Goal: Task Accomplishment & Management: Manage account settings

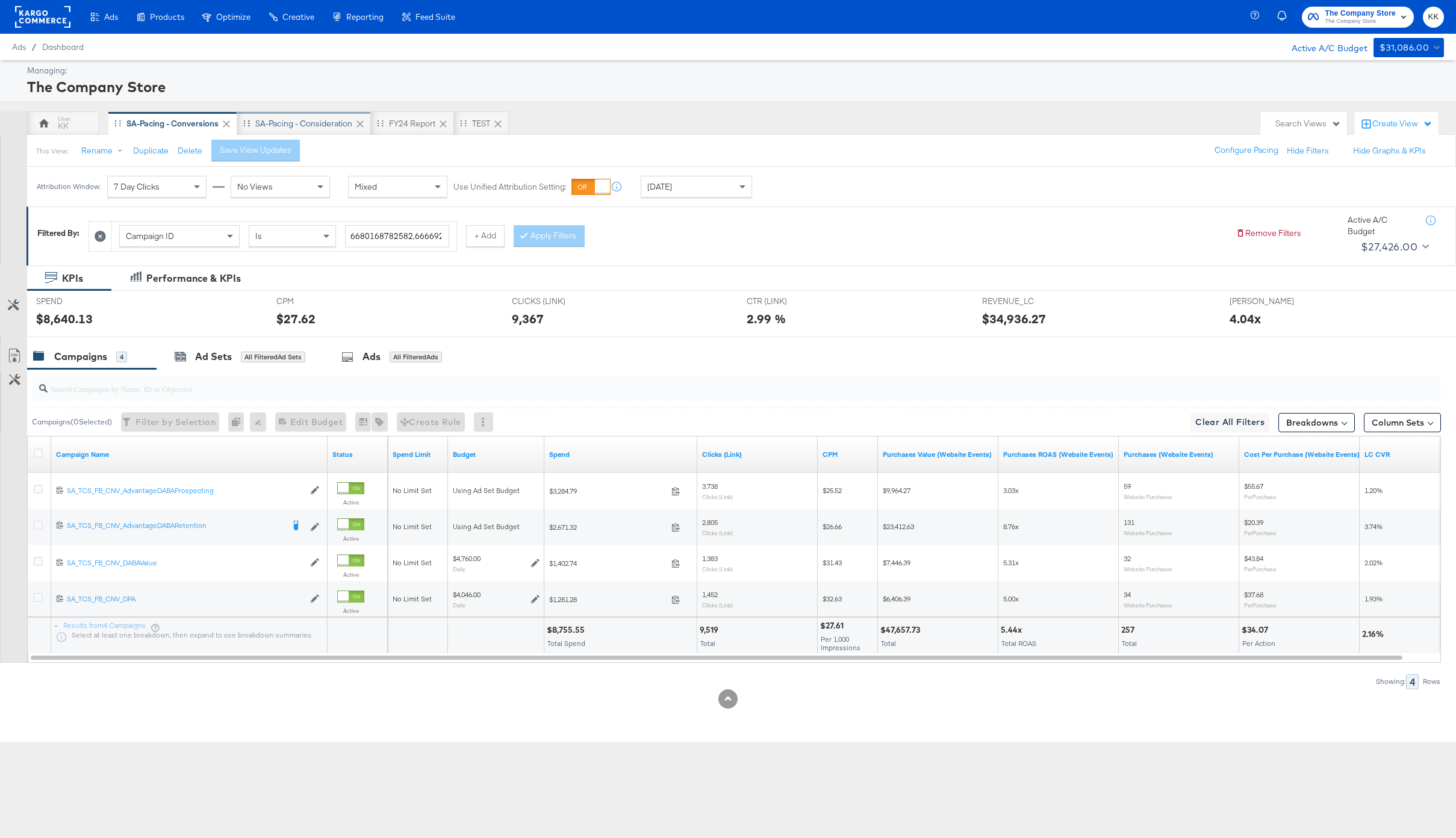
click at [306, 122] on div "SA-Pacing - Consideration" at bounding box center [304, 124] width 97 height 12
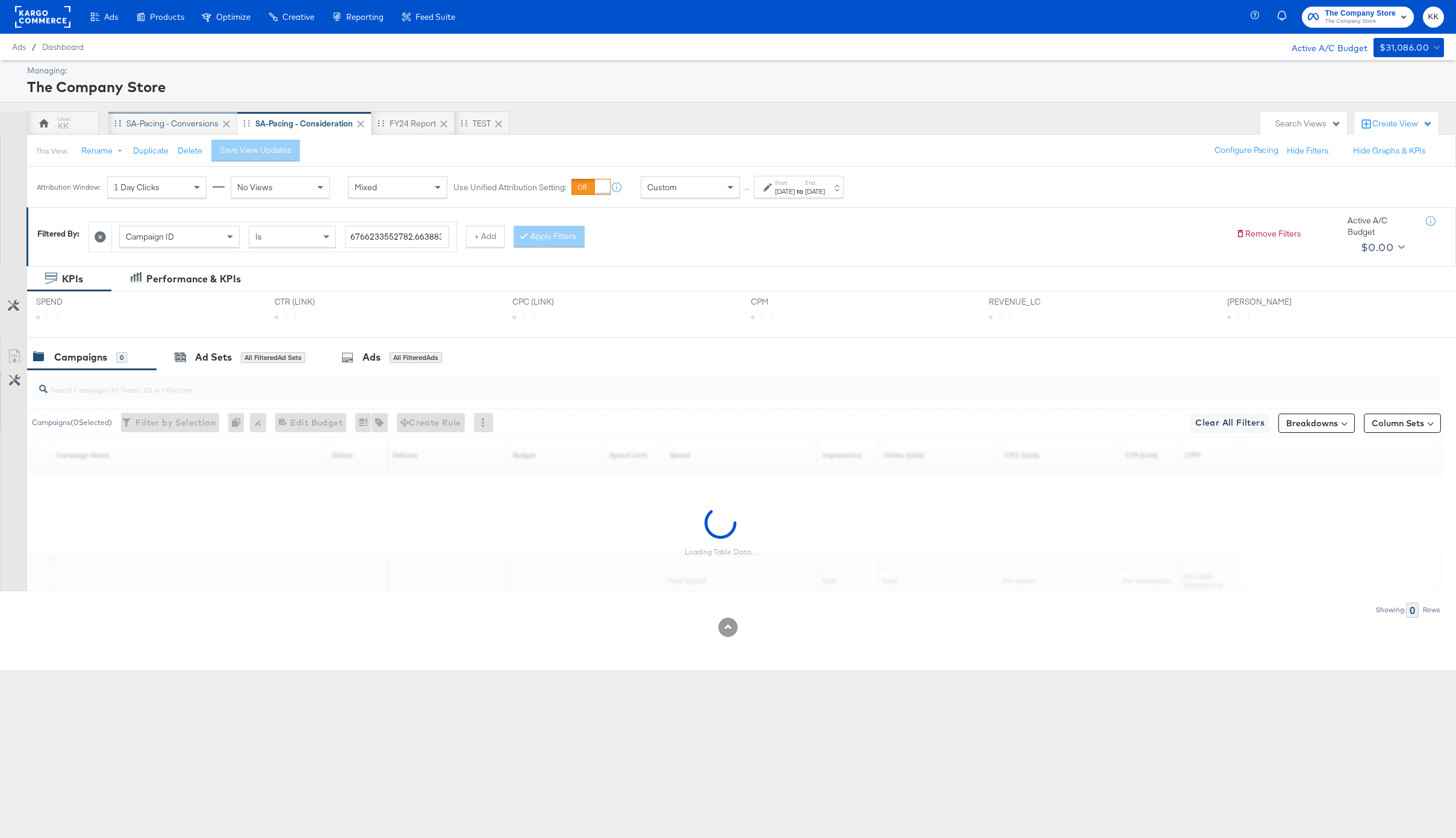
click at [160, 124] on div "SA-Pacing - Conversions" at bounding box center [172, 124] width 92 height 12
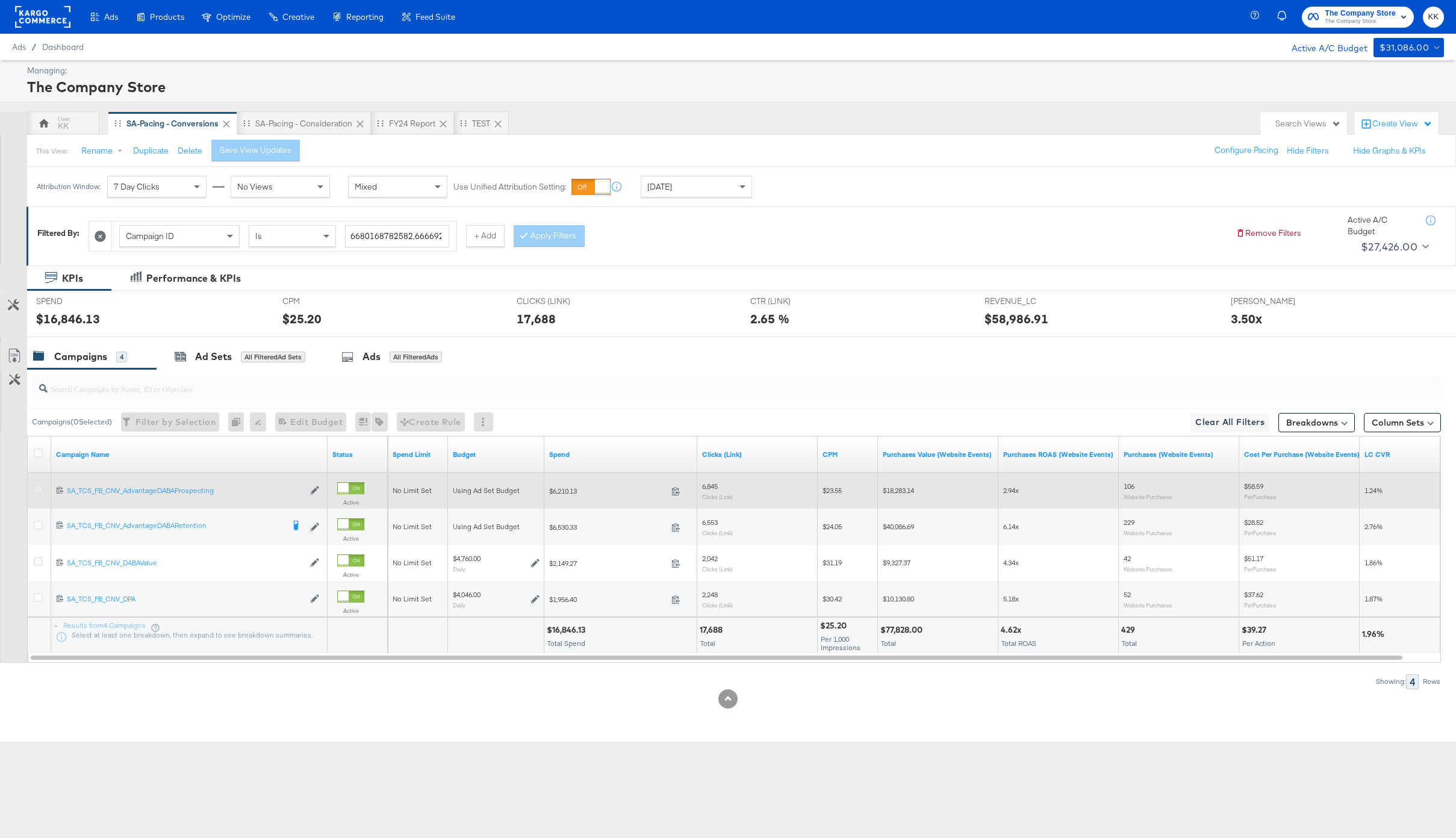
click at [36, 489] on icon at bounding box center [38, 489] width 9 height 9
click at [0, 0] on input "checkbox" at bounding box center [0, 0] width 0 height 0
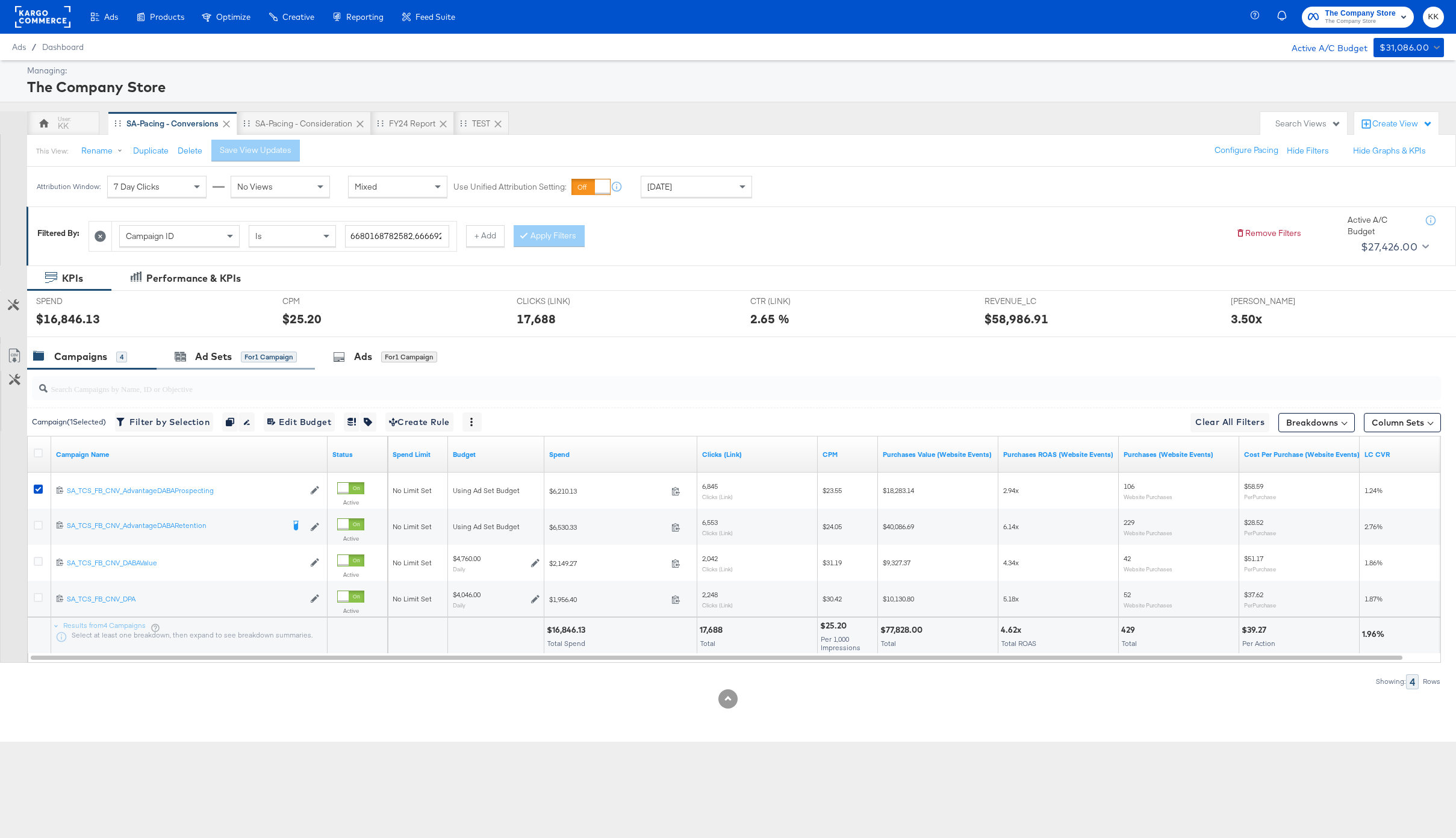
click at [245, 365] on div "Ad Sets for 1 Campaign" at bounding box center [236, 356] width 159 height 26
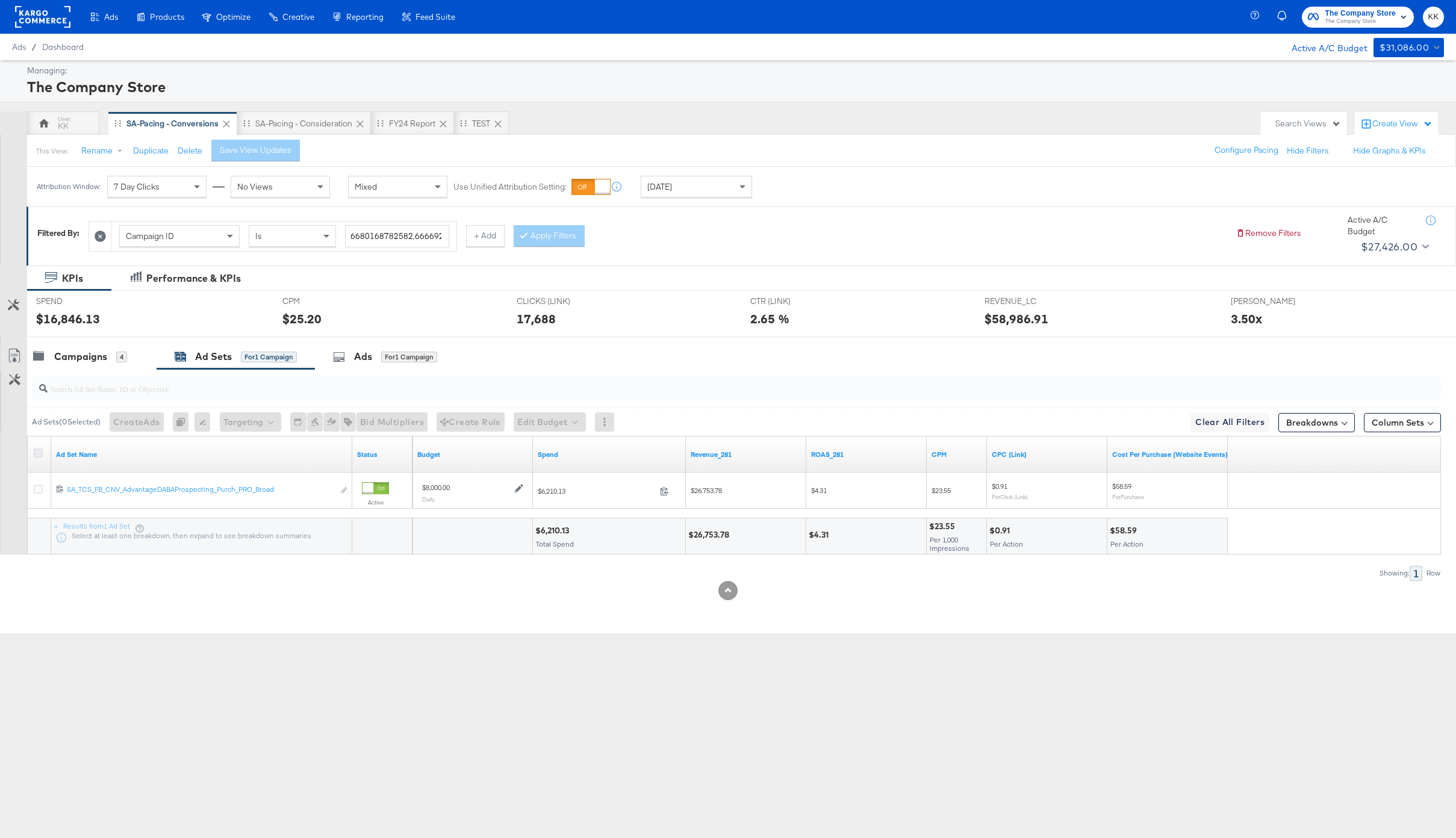
click at [38, 451] on icon at bounding box center [38, 453] width 9 height 9
click at [0, 0] on input "checkbox" at bounding box center [0, 0] width 0 height 0
click at [544, 426] on button "Edit Budget" at bounding box center [533, 422] width 72 height 19
click at [544, 462] on button "Edit Ad Set Budget" at bounding box center [552, 453] width 106 height 19
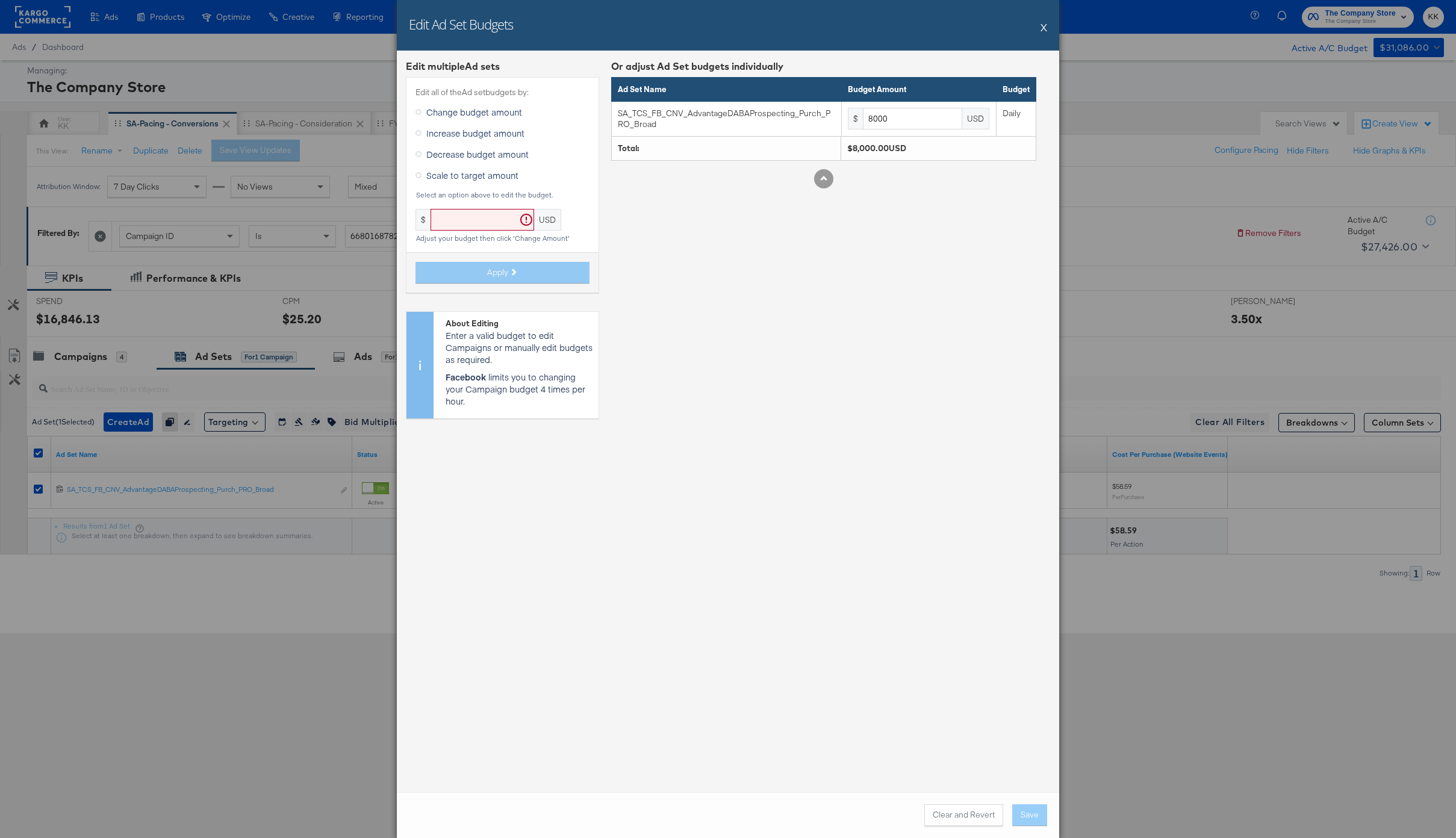
click at [436, 138] on span "Increase budget amount" at bounding box center [474, 133] width 98 height 12
click at [0, 0] on input "Increase budget amount" at bounding box center [0, 0] width 0 height 0
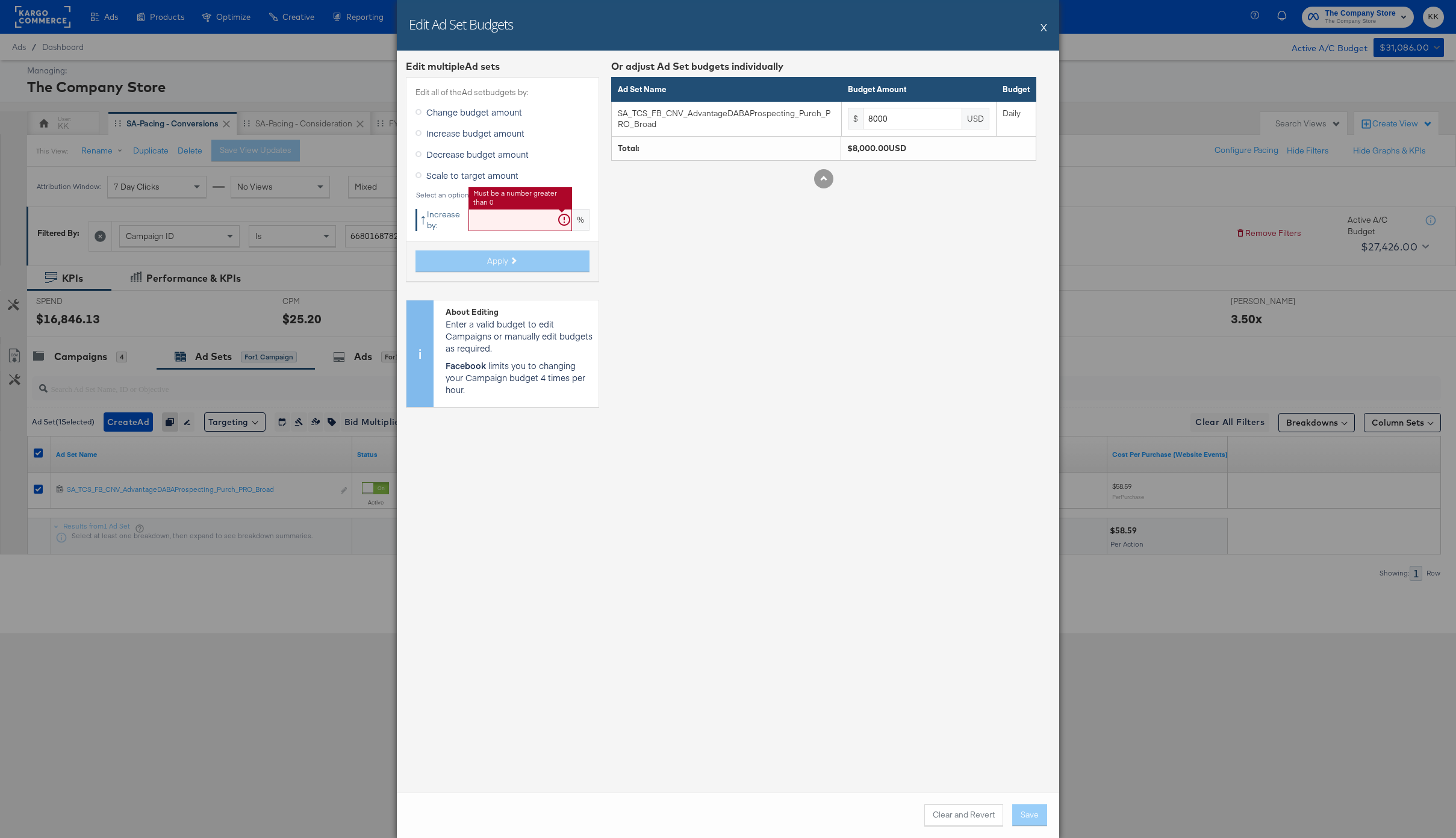
click at [484, 216] on input "text" at bounding box center [520, 219] width 103 height 22
type input "19"
click at [484, 256] on button "Apply" at bounding box center [502, 261] width 174 height 22
click at [461, 266] on button "Apply" at bounding box center [502, 261] width 174 height 22
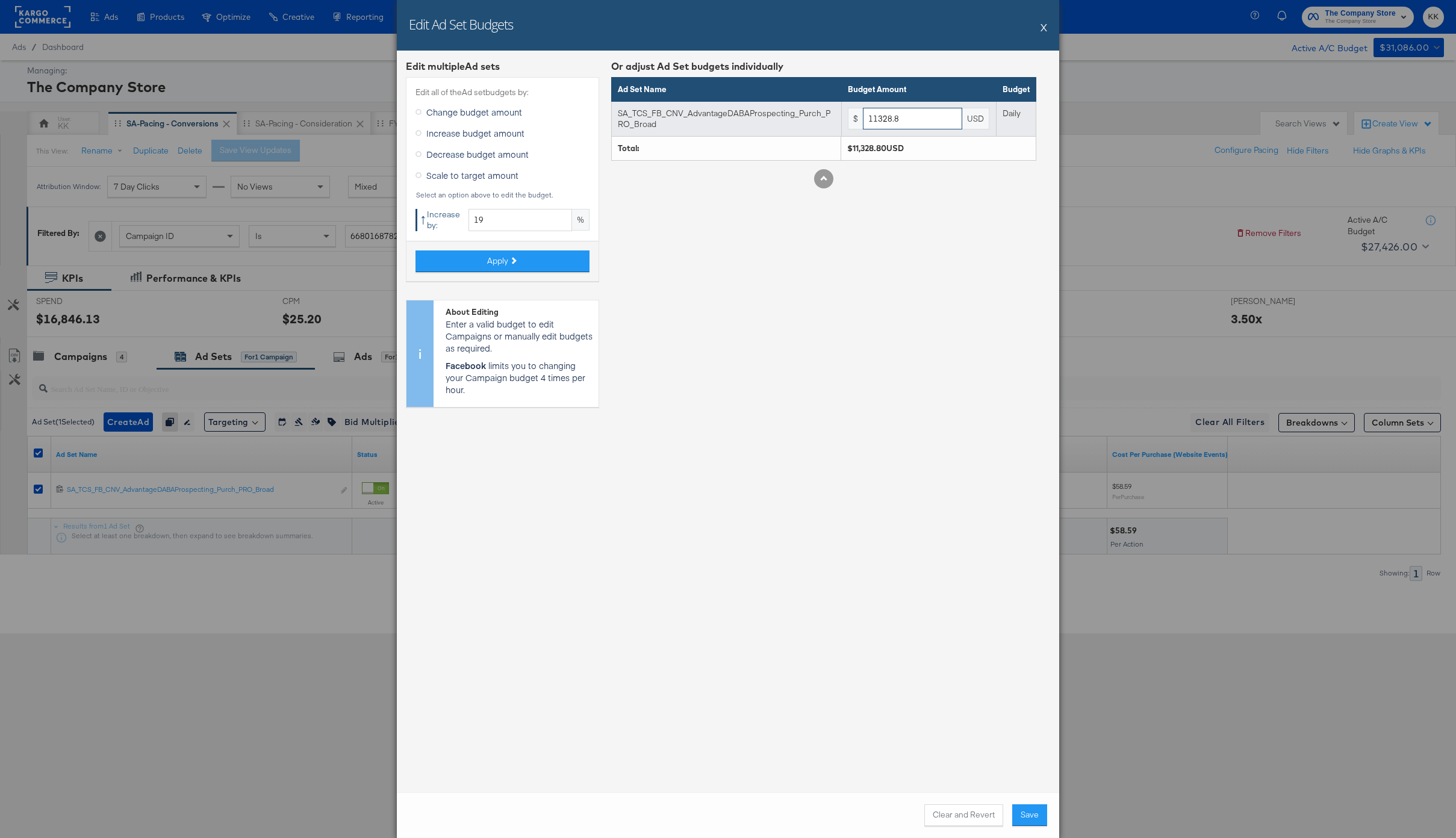
drag, startPoint x: 910, startPoint y: 122, endPoint x: 848, endPoint y: 122, distance: 62.0
click at [848, 122] on div "$ 11328.8 USD" at bounding box center [918, 119] width 142 height 22
type input "11300"
click at [1036, 812] on button "Save" at bounding box center [1029, 815] width 35 height 22
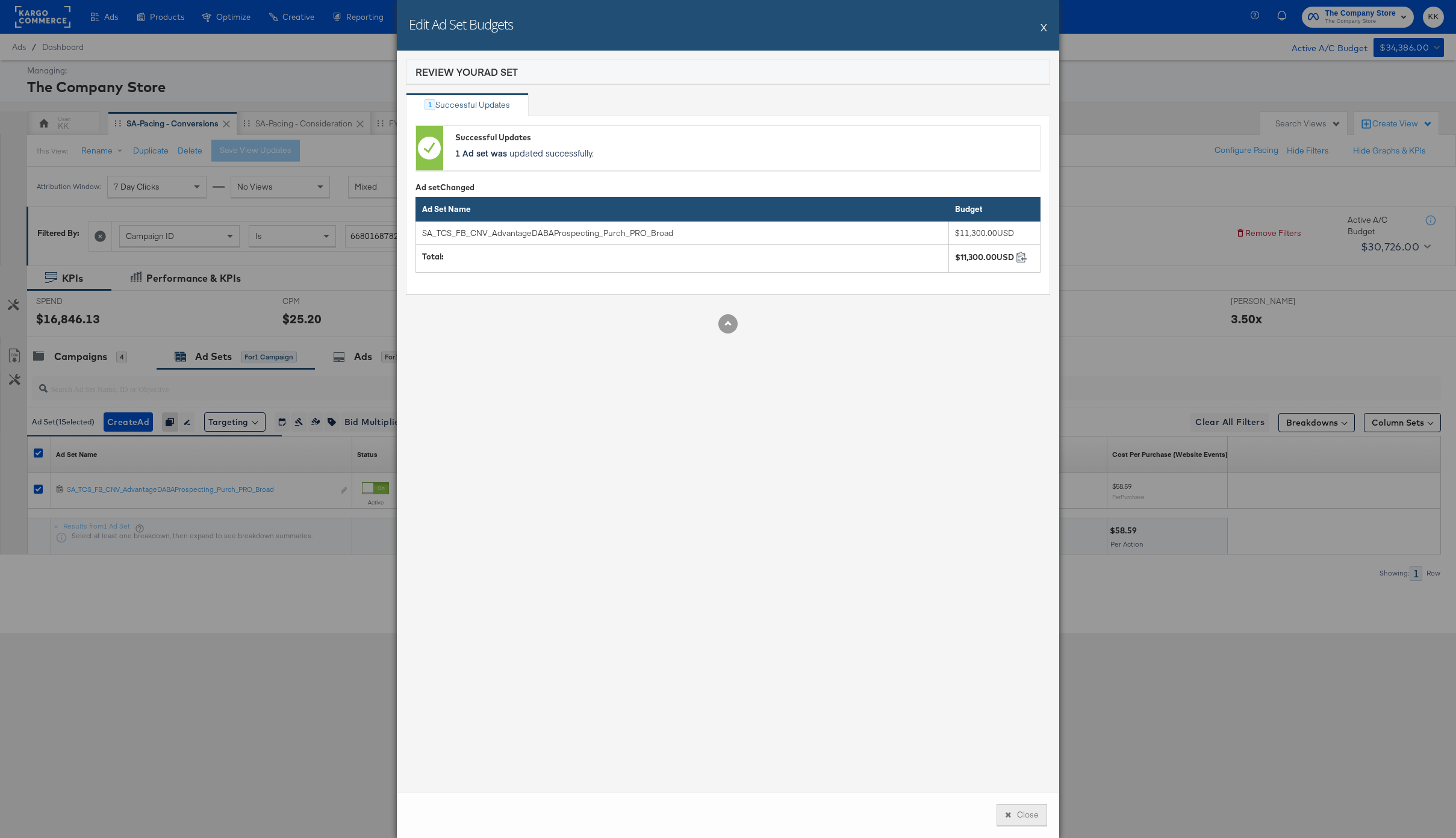
click at [1017, 811] on button "Close" at bounding box center [1021, 815] width 51 height 22
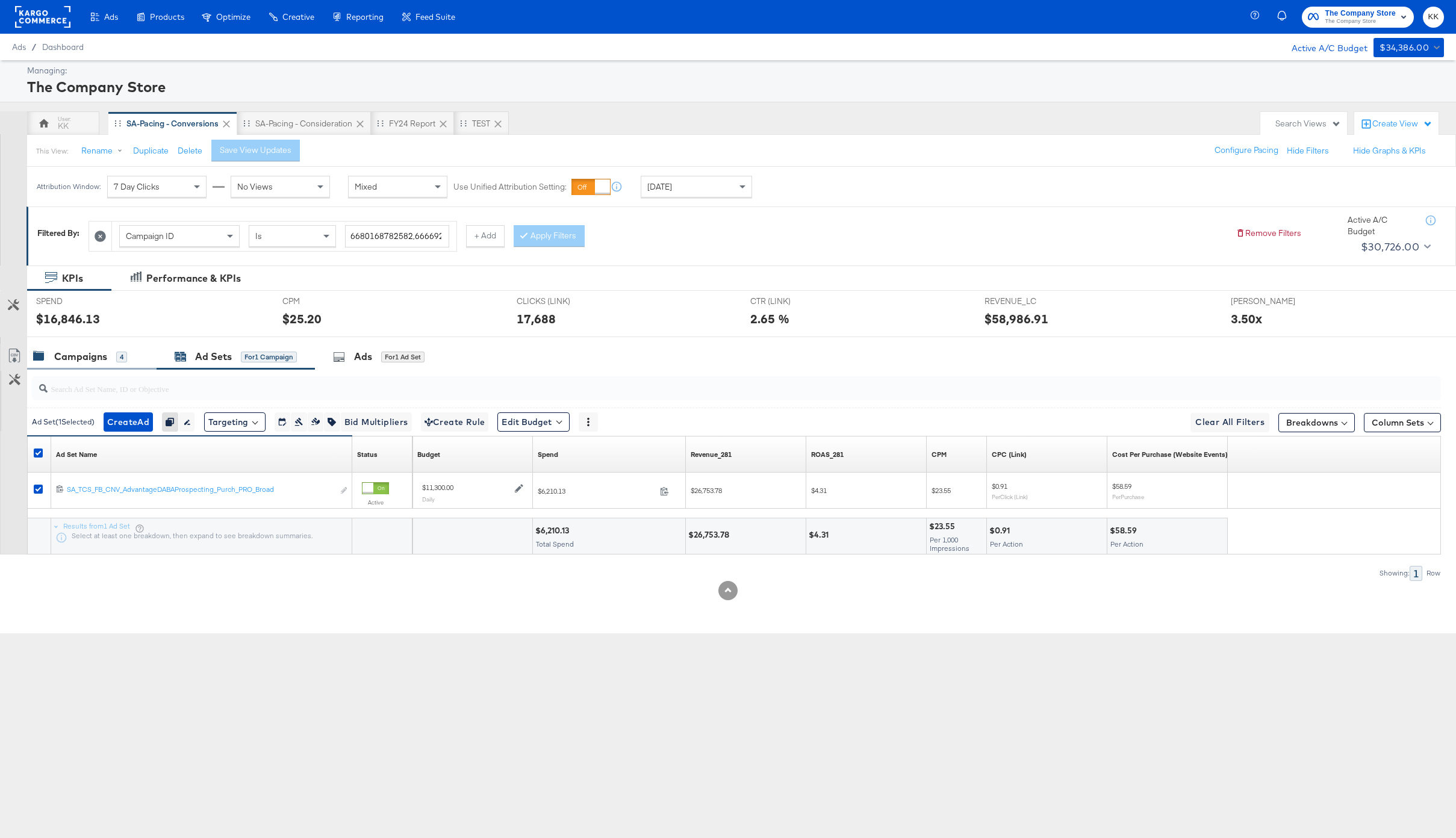
click at [88, 349] on div "Campaigns" at bounding box center [80, 356] width 53 height 14
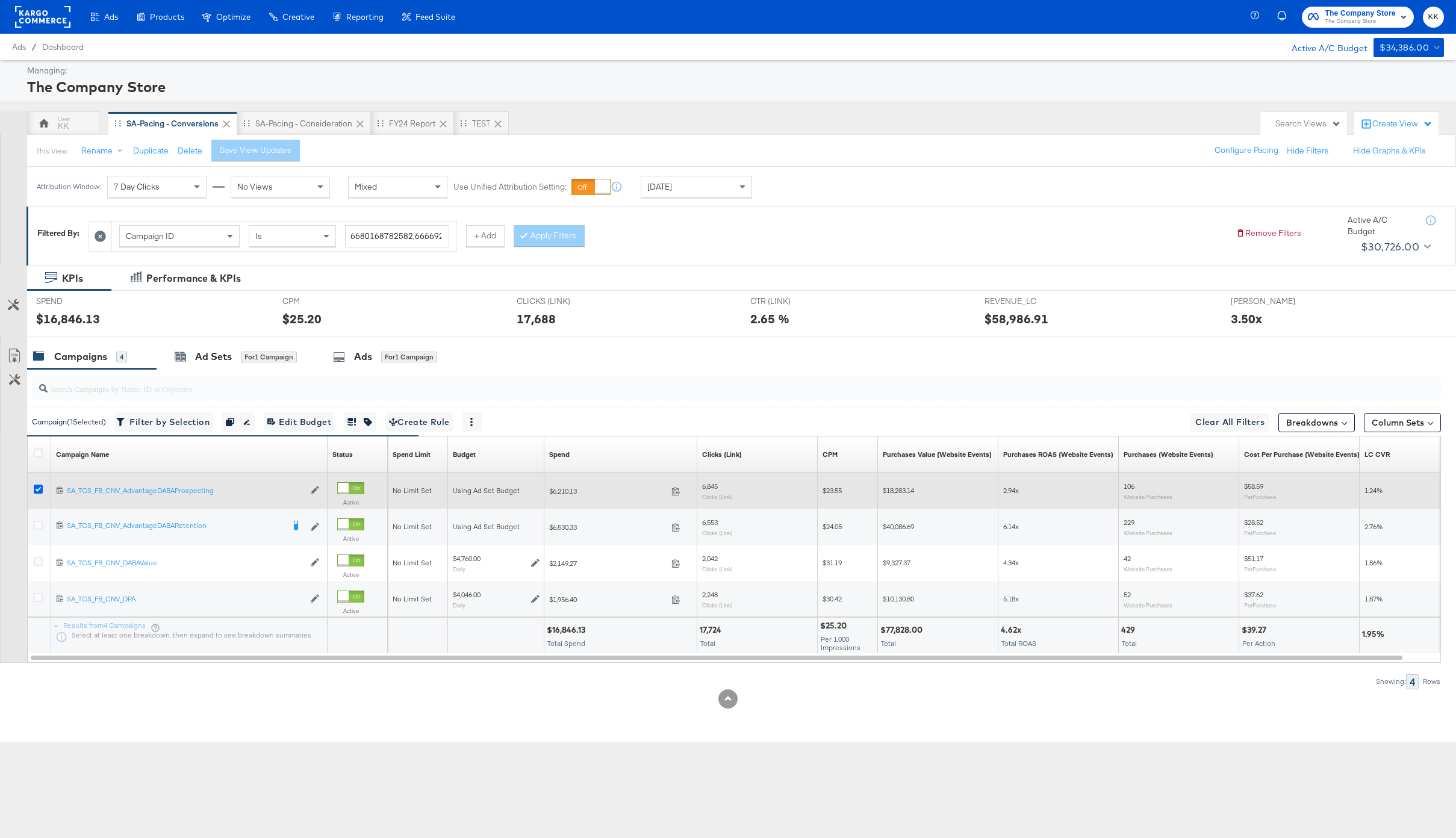
click at [37, 488] on icon at bounding box center [38, 489] width 9 height 9
click at [0, 0] on input "checkbox" at bounding box center [0, 0] width 0 height 0
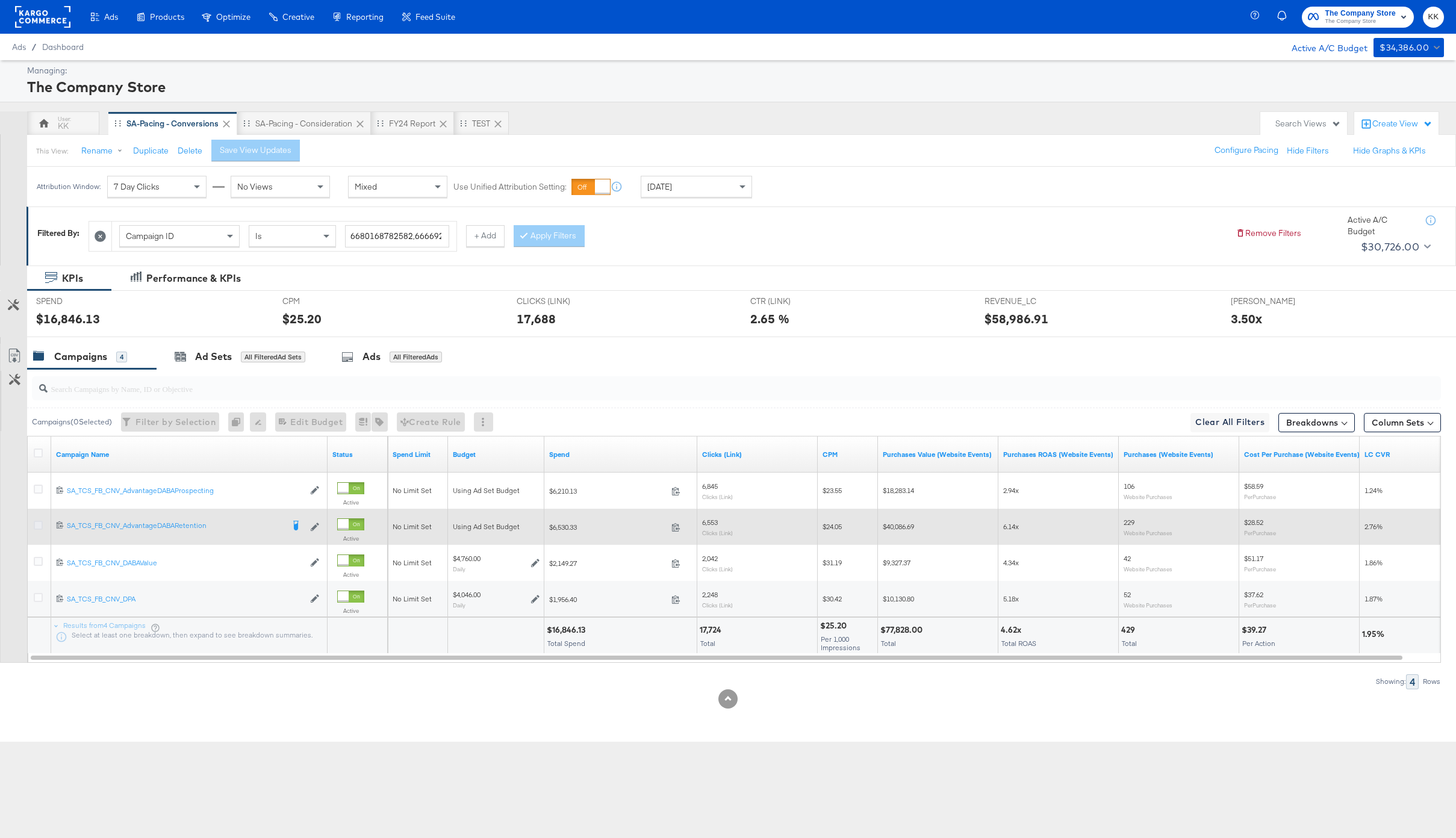
click at [36, 525] on icon at bounding box center [38, 525] width 9 height 9
click at [0, 0] on input "checkbox" at bounding box center [0, 0] width 0 height 0
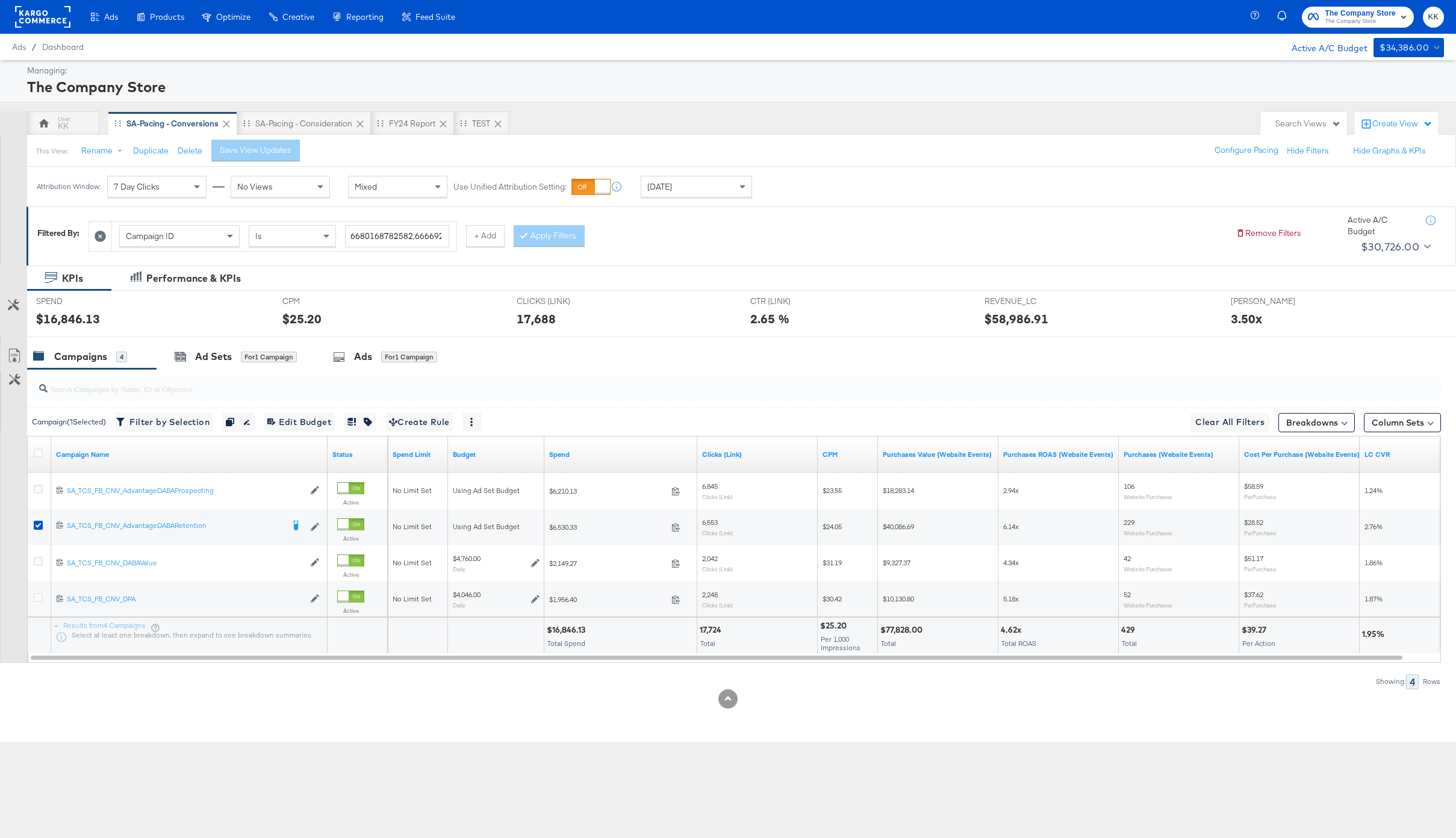
click at [183, 342] on div at bounding box center [728, 343] width 1456 height 10
click at [183, 362] on icon at bounding box center [181, 357] width 12 height 12
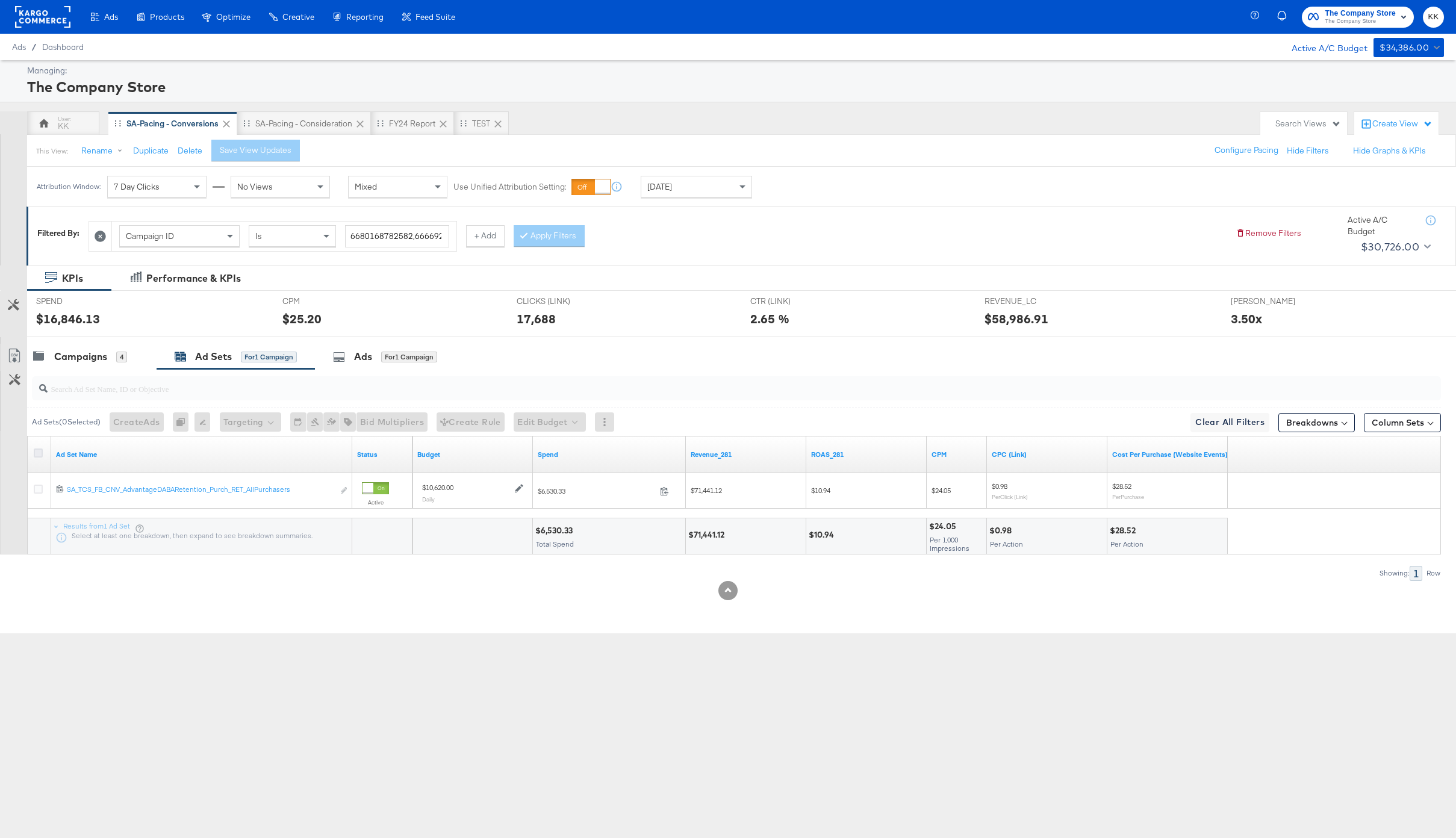
click at [36, 449] on icon at bounding box center [38, 453] width 9 height 9
click at [0, 0] on input "checkbox" at bounding box center [0, 0] width 0 height 0
click at [517, 411] on div "Ad Set ( 1 Selected) Create Ad Create 1 ad Cannot duplicate Adset from Advantag…" at bounding box center [733, 422] width 1413 height 29
click at [543, 432] on div "Ad Set ( 1 Selected) Create Ad Create 1 ad Cannot duplicate Adset from Advantag…" at bounding box center [733, 422] width 1413 height 29
click at [543, 420] on button "Edit Budget" at bounding box center [533, 422] width 72 height 19
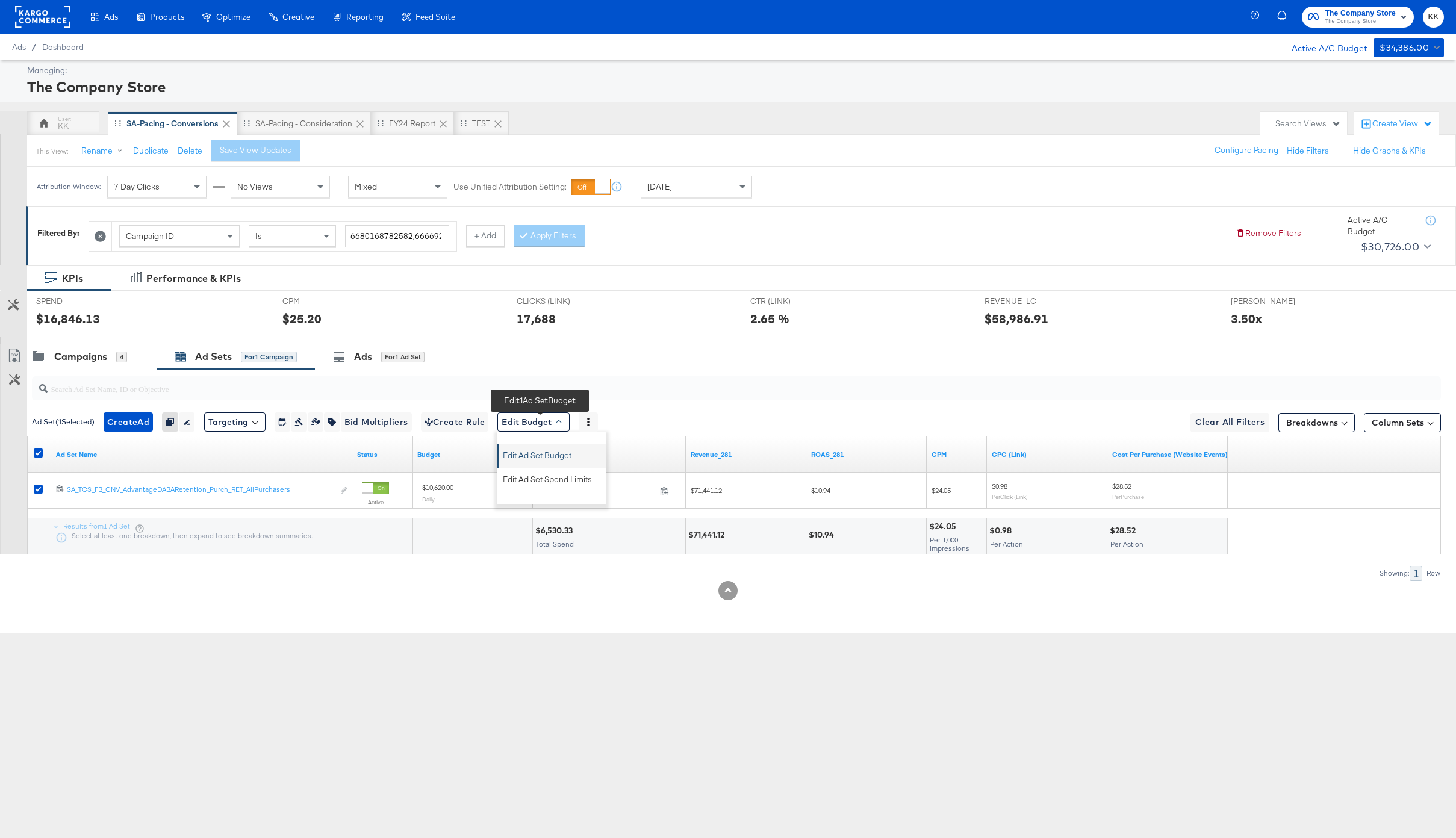
click at [546, 445] on button "Edit Ad Set Budget" at bounding box center [552, 453] width 106 height 19
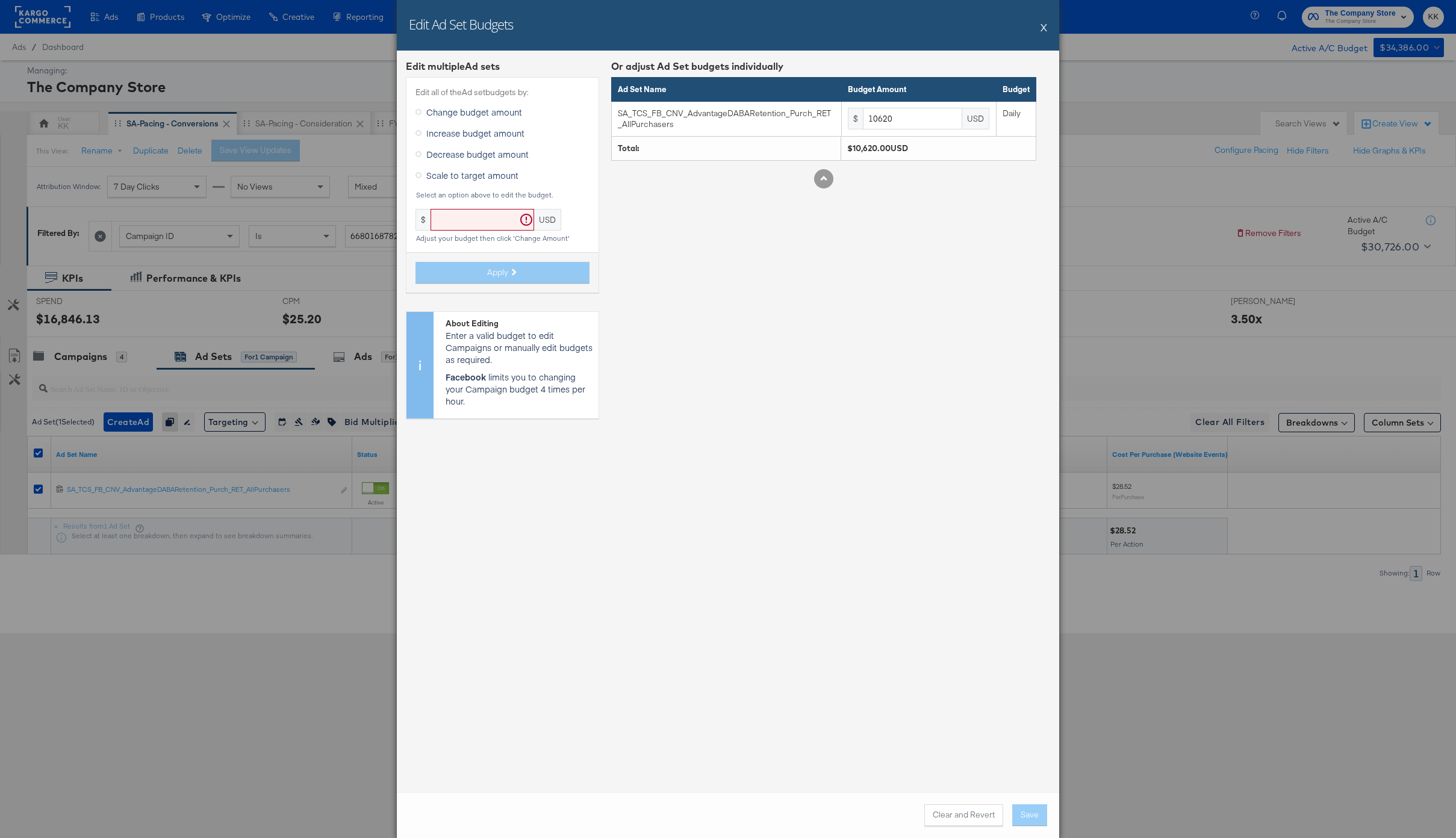
click at [457, 132] on span "Increase budget amount" at bounding box center [474, 133] width 98 height 12
click at [0, 0] on input "Increase budget amount" at bounding box center [0, 0] width 0 height 0
click at [495, 213] on input "text" at bounding box center [520, 219] width 103 height 22
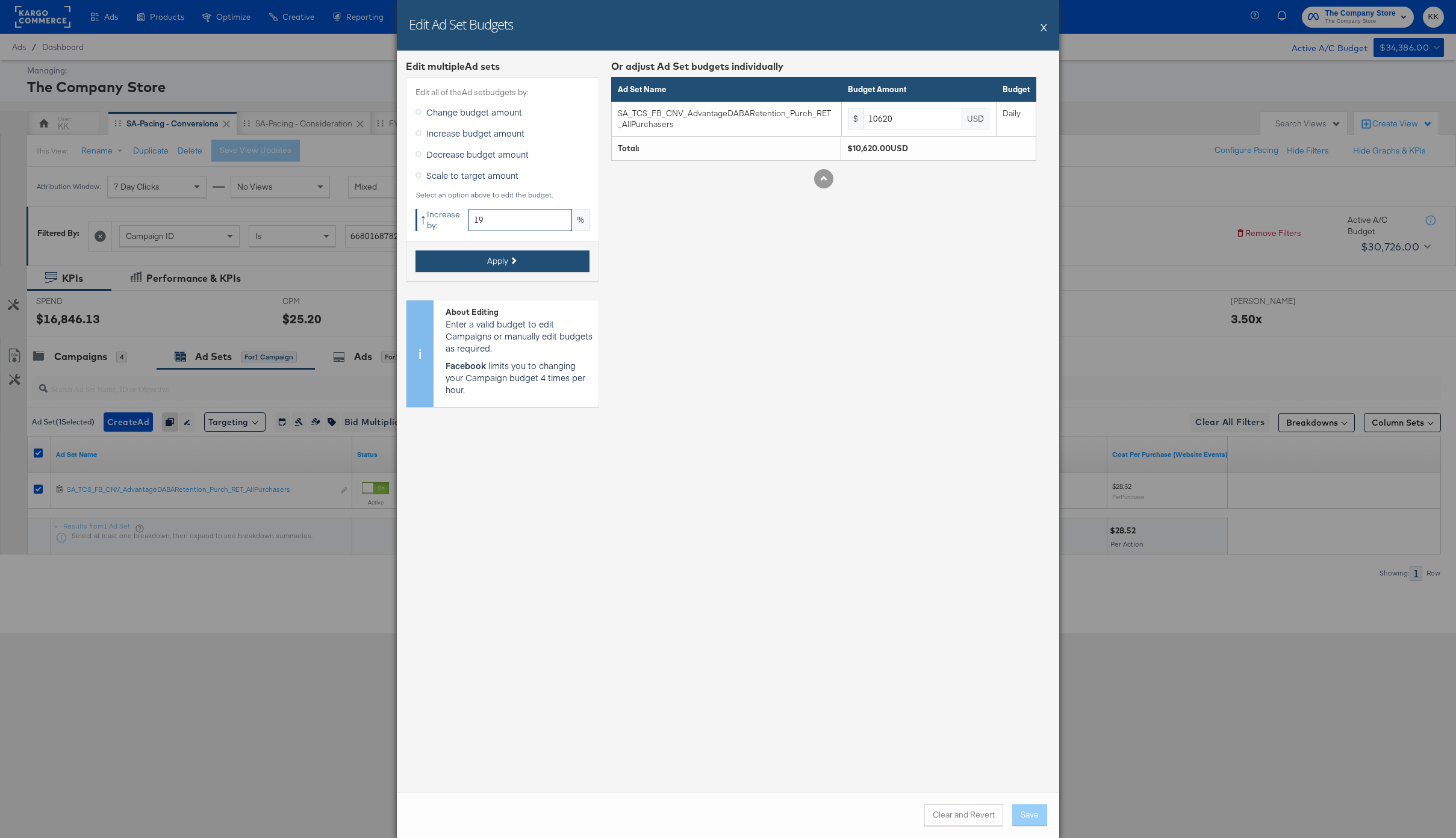
type input "19"
click at [495, 259] on span "Apply" at bounding box center [497, 261] width 21 height 12
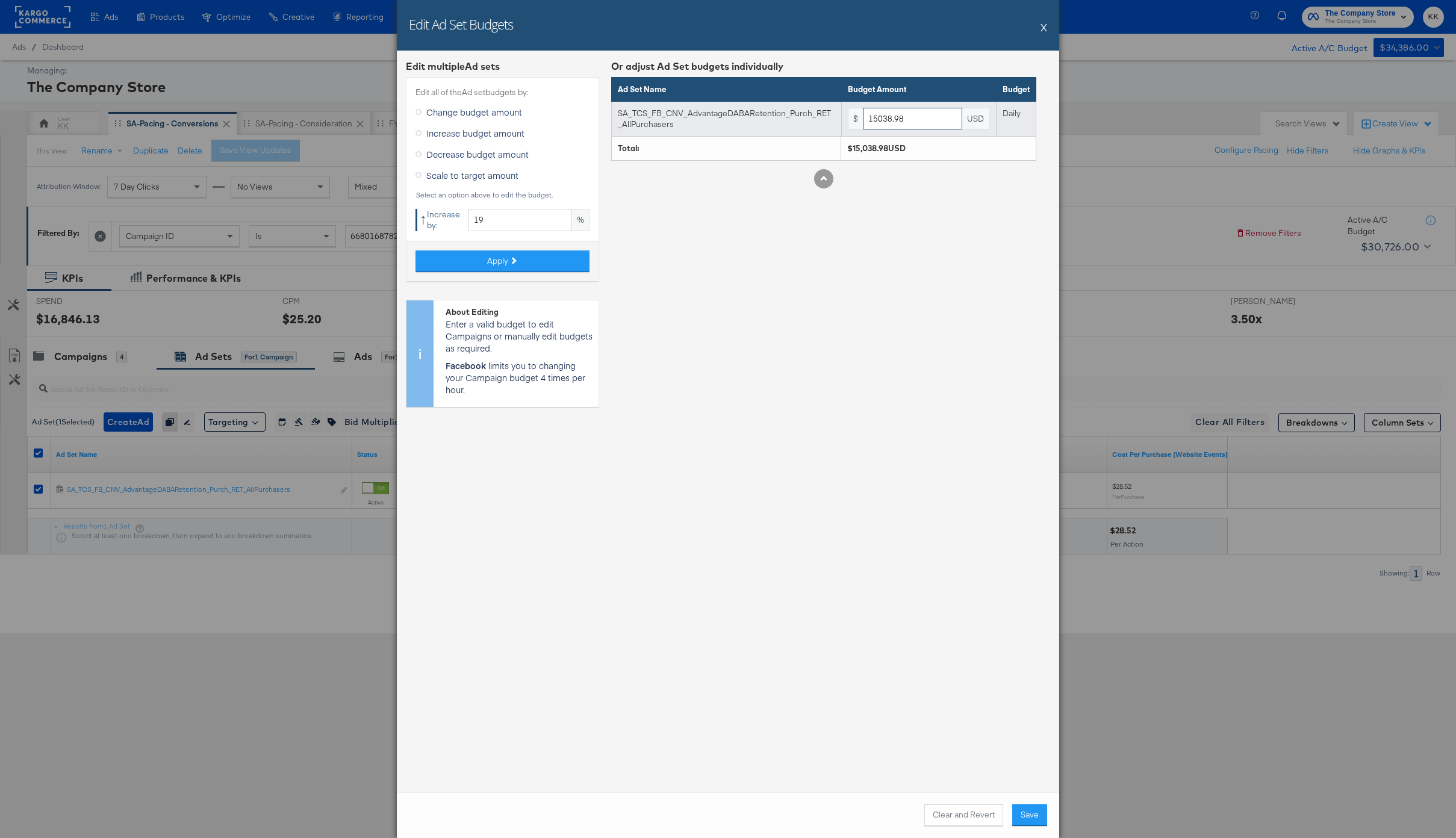
drag, startPoint x: 919, startPoint y: 120, endPoint x: 821, endPoint y: 120, distance: 98.0
click at [821, 120] on tr "SA_TCS_FB_CNV_AdvantageDABARetention_Purch_RET_AllPurchasers $ 15038.98 USD Dai…" at bounding box center [824, 118] width 425 height 35
type input "15000"
click at [1035, 821] on button "Save" at bounding box center [1029, 815] width 35 height 22
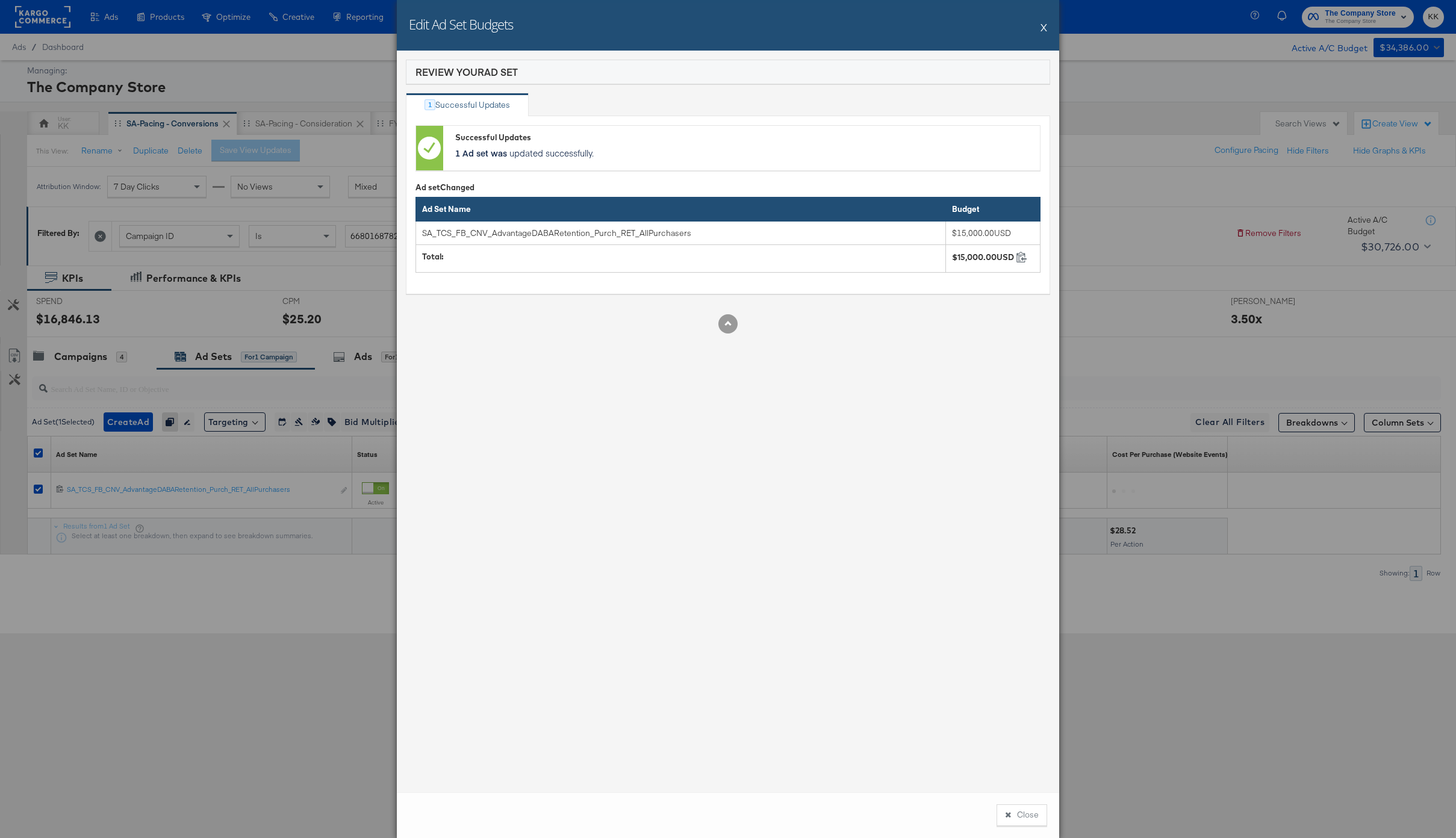
click at [1031, 815] on button "Close" at bounding box center [1021, 815] width 51 height 22
